Goal: Information Seeking & Learning: Learn about a topic

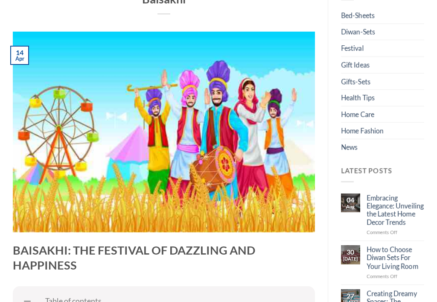
scroll to position [116, 0]
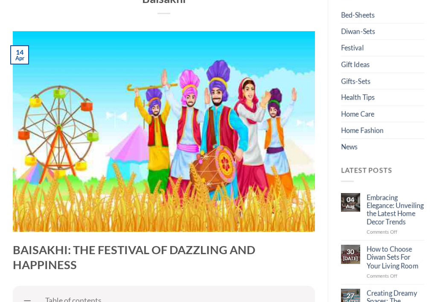
click at [206, 178] on img at bounding box center [164, 131] width 302 height 201
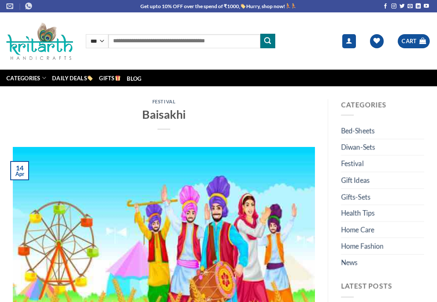
drag, startPoint x: 0, startPoint y: 0, endPoint x: 122, endPoint y: 215, distance: 247.0
click at [122, 215] on img at bounding box center [164, 247] width 302 height 201
